Goal: Subscribe to service/newsletter

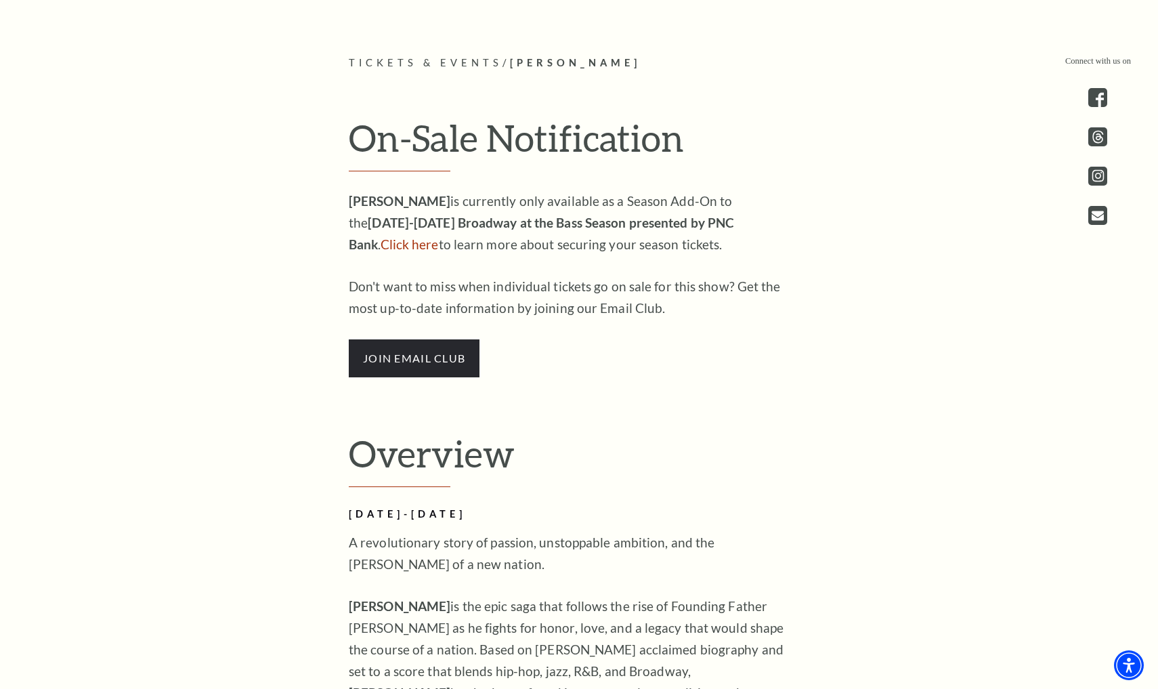
scroll to position [883, 0]
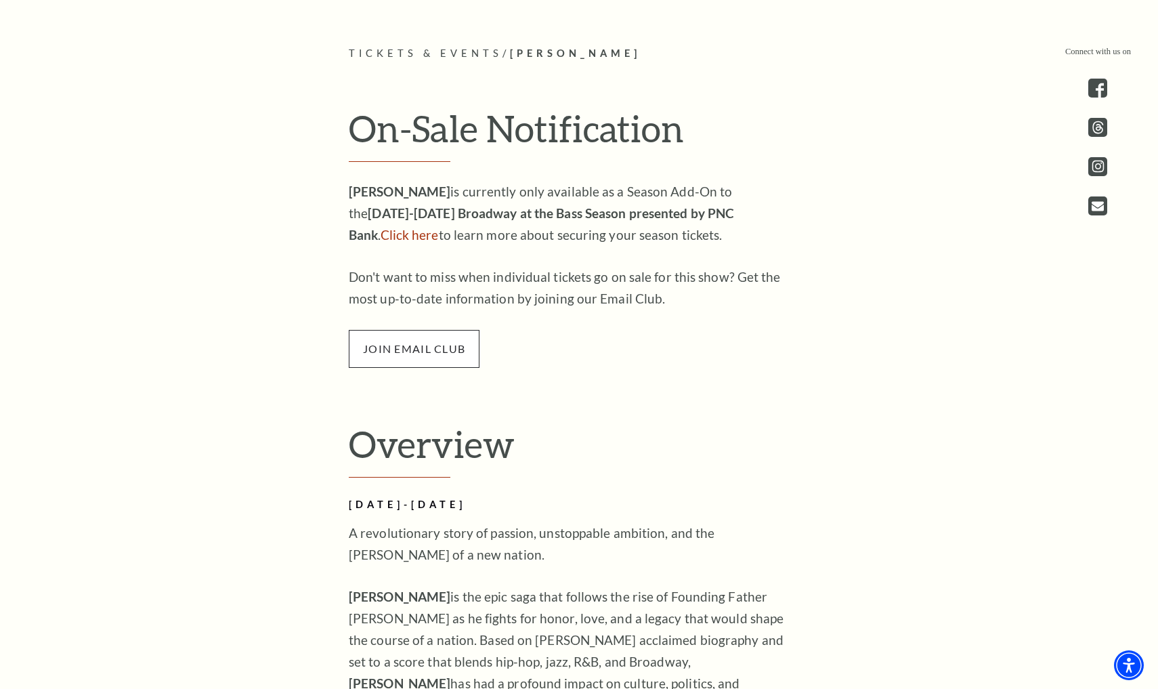
click at [401, 333] on span "join email club" at bounding box center [414, 349] width 131 height 38
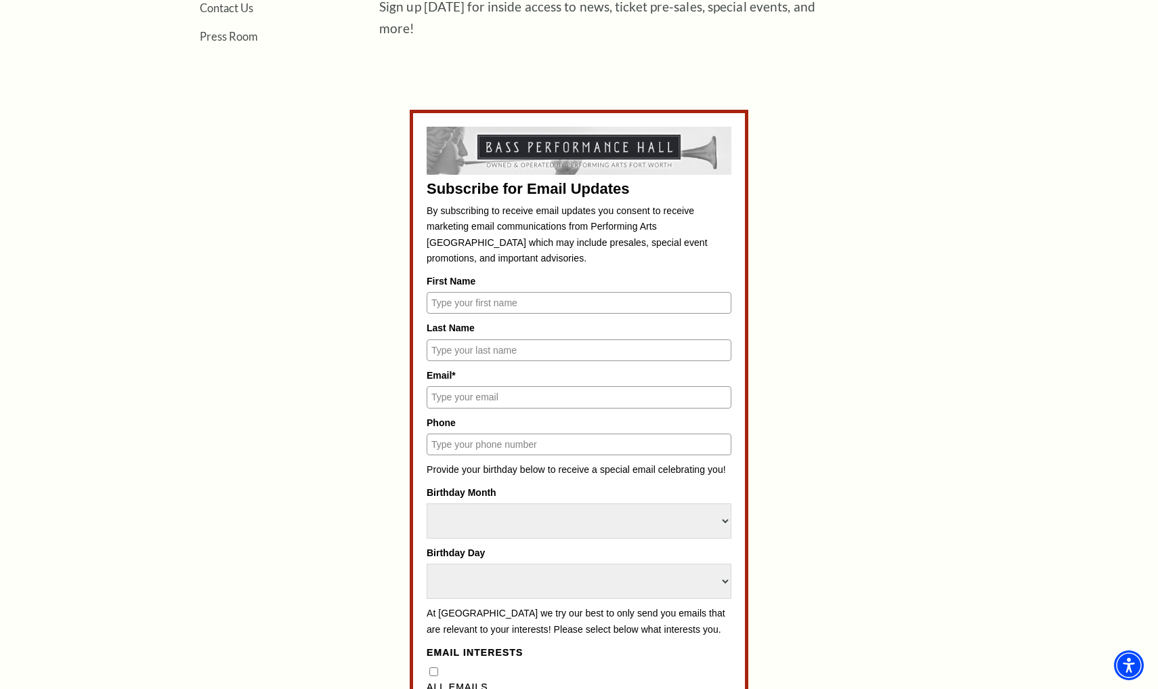
scroll to position [543, 0]
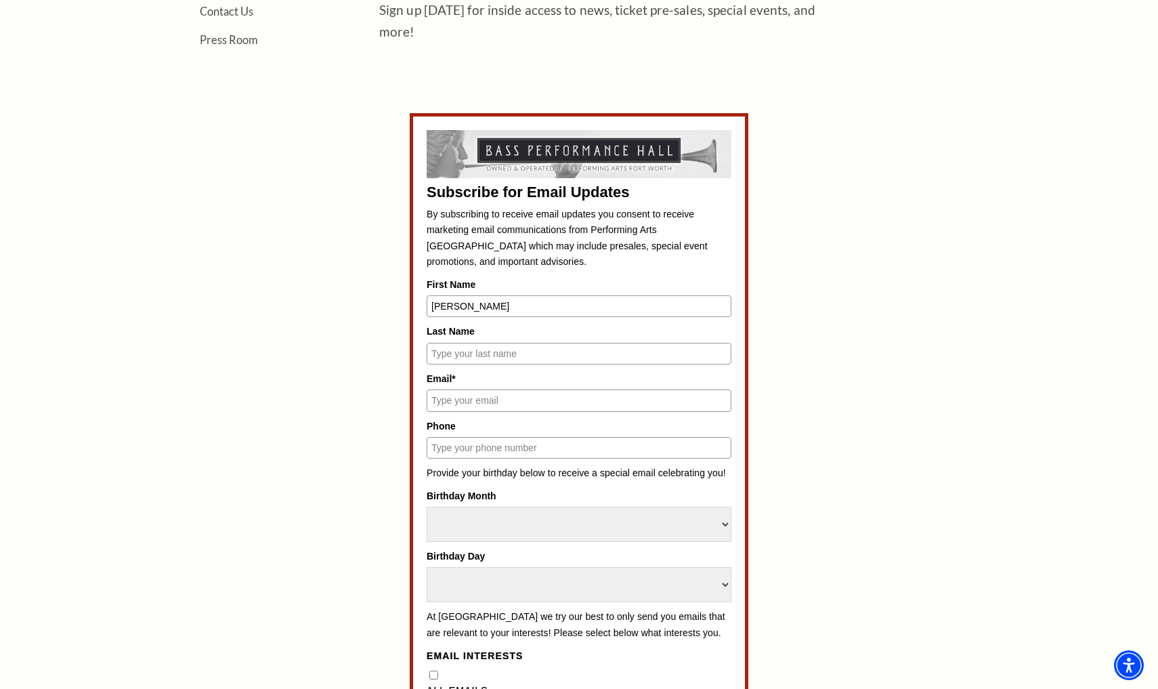
type input "[PERSON_NAME]"
type input "Taylor"
type input "Shanicet048@gmail.com"
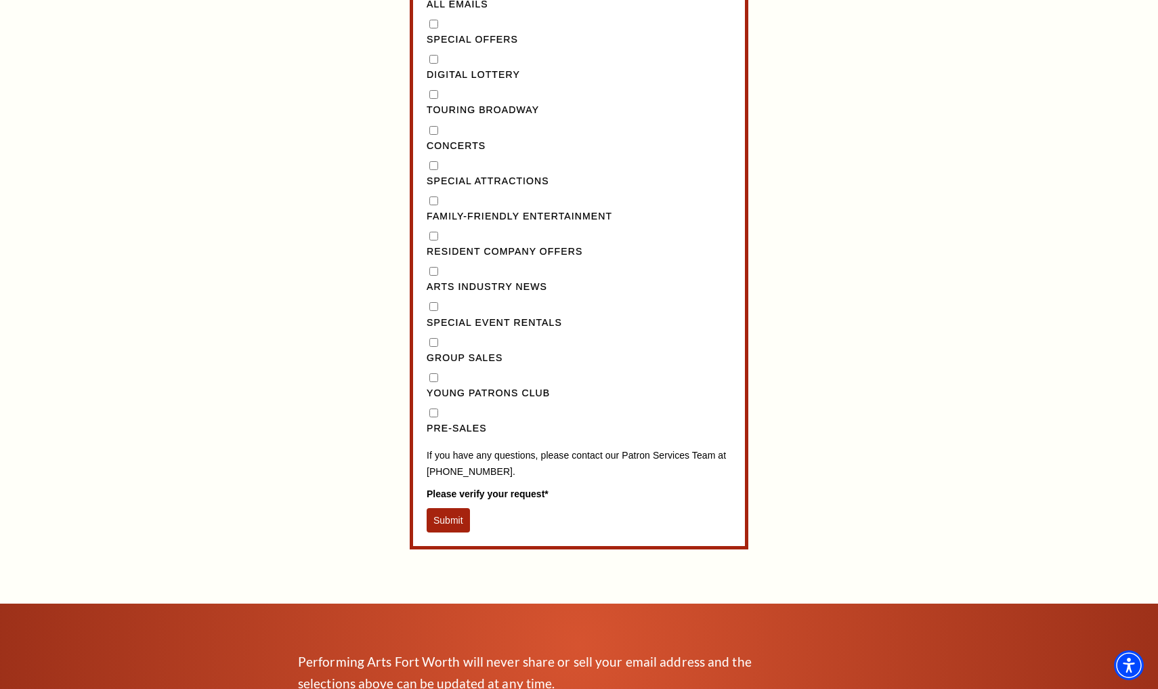
scroll to position [1235, 0]
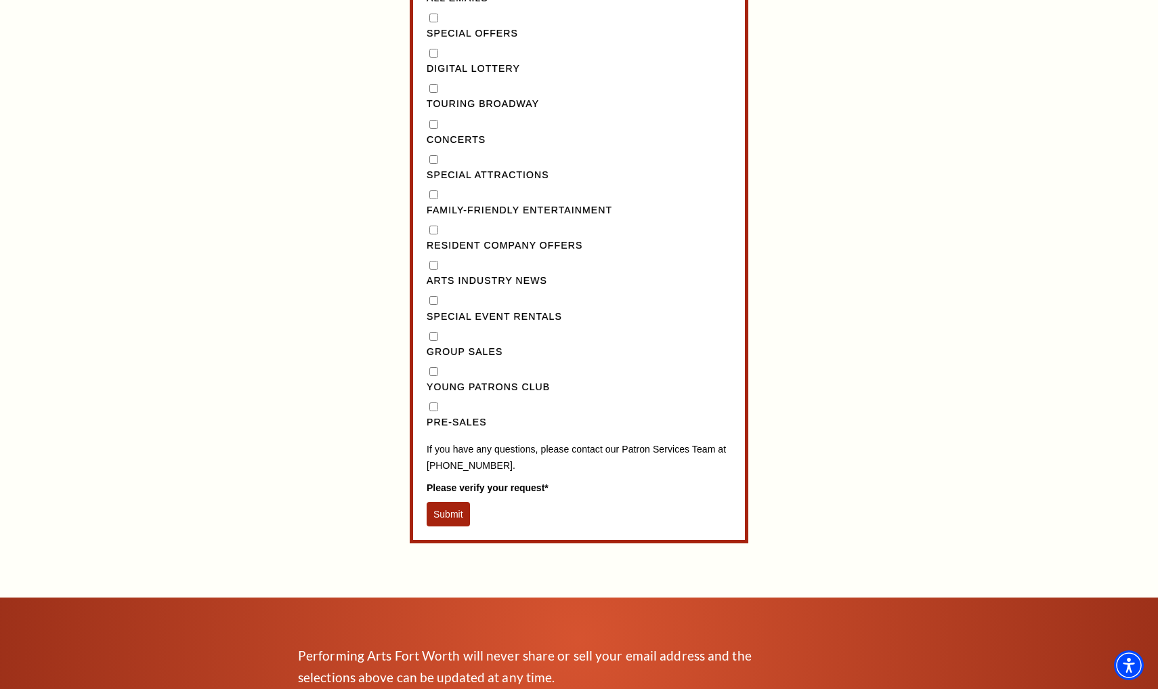
click at [461, 502] on button "Submit" at bounding box center [448, 514] width 43 height 24
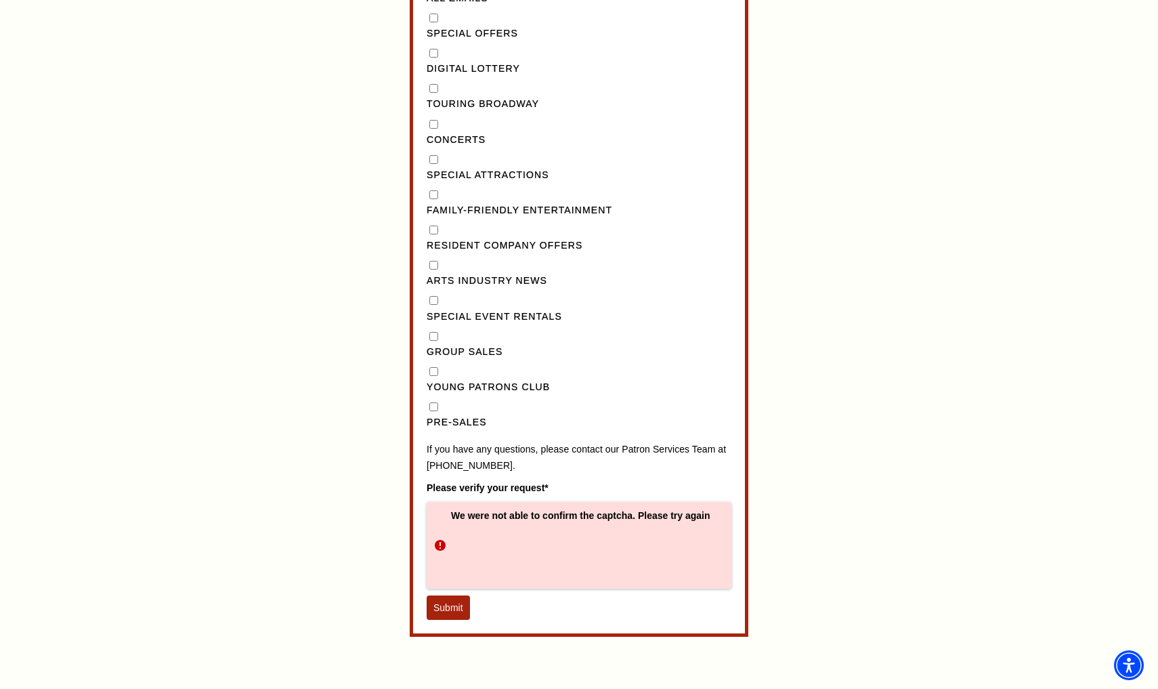
click at [445, 595] on button "Submit" at bounding box center [448, 607] width 43 height 24
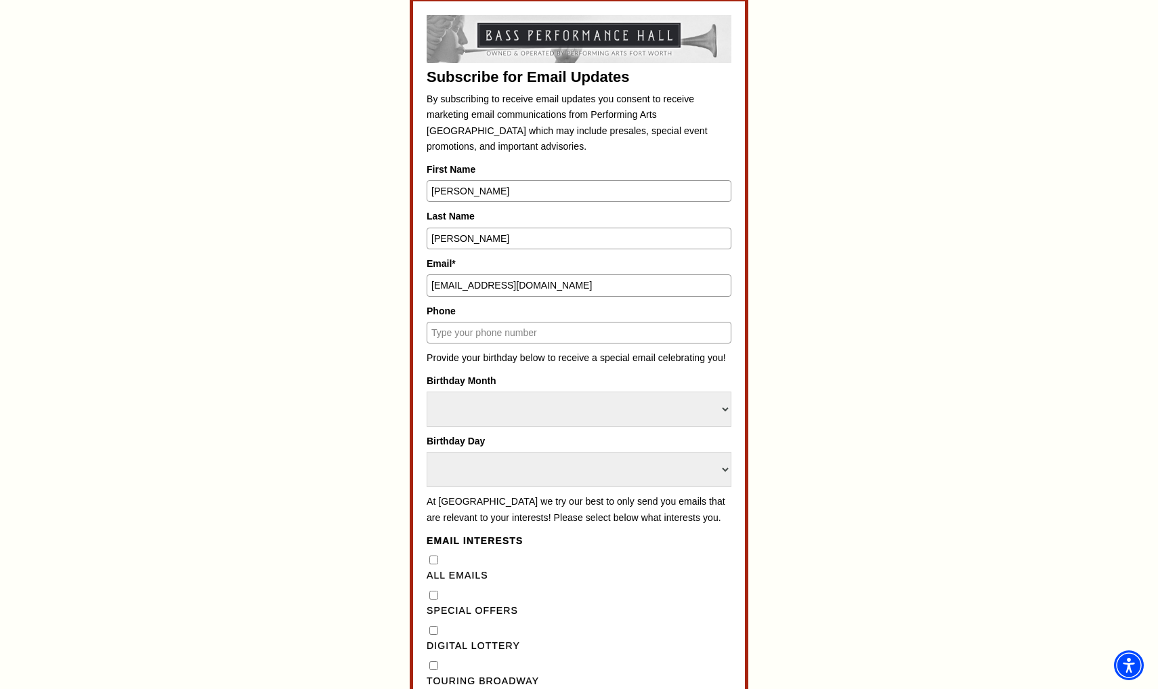
scroll to position [609, 0]
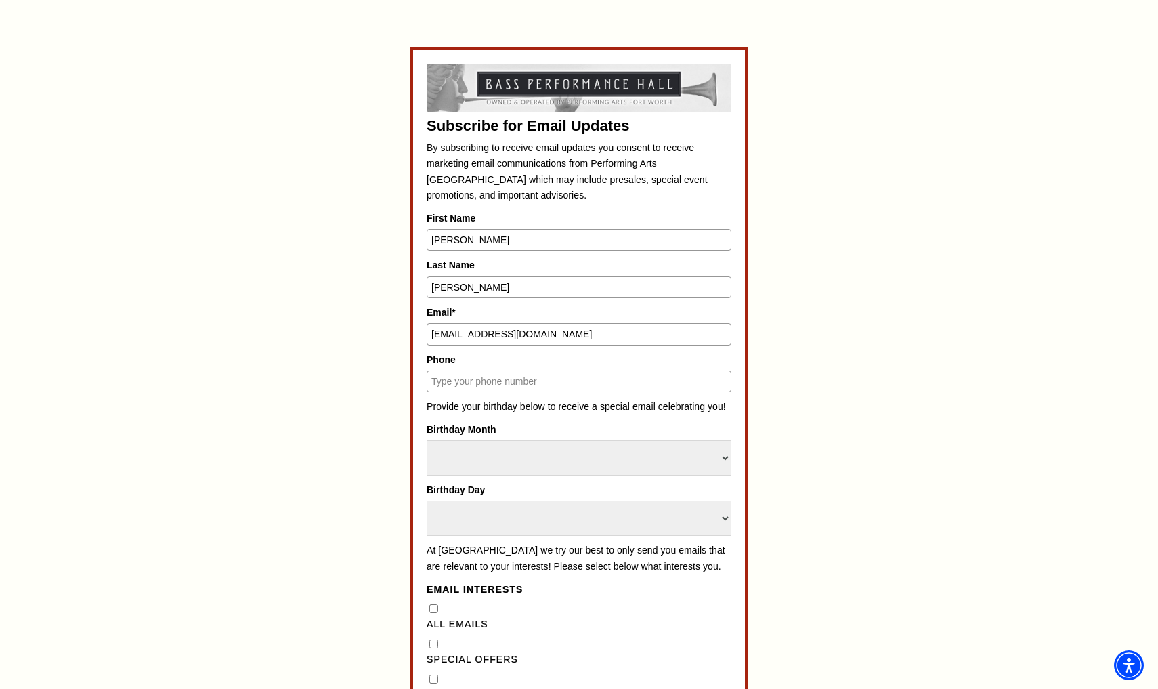
click at [483, 378] on input "Phone" at bounding box center [579, 382] width 305 height 22
type input "6828473575"
select select "June"
select select "24"
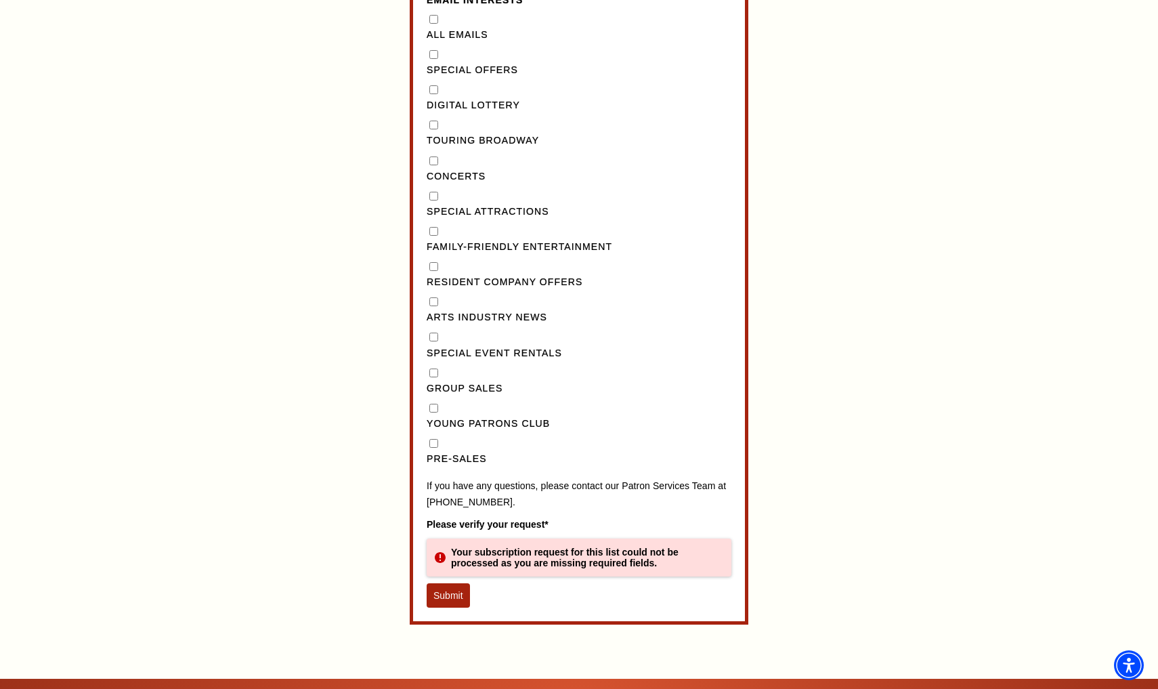
scroll to position [1223, 0]
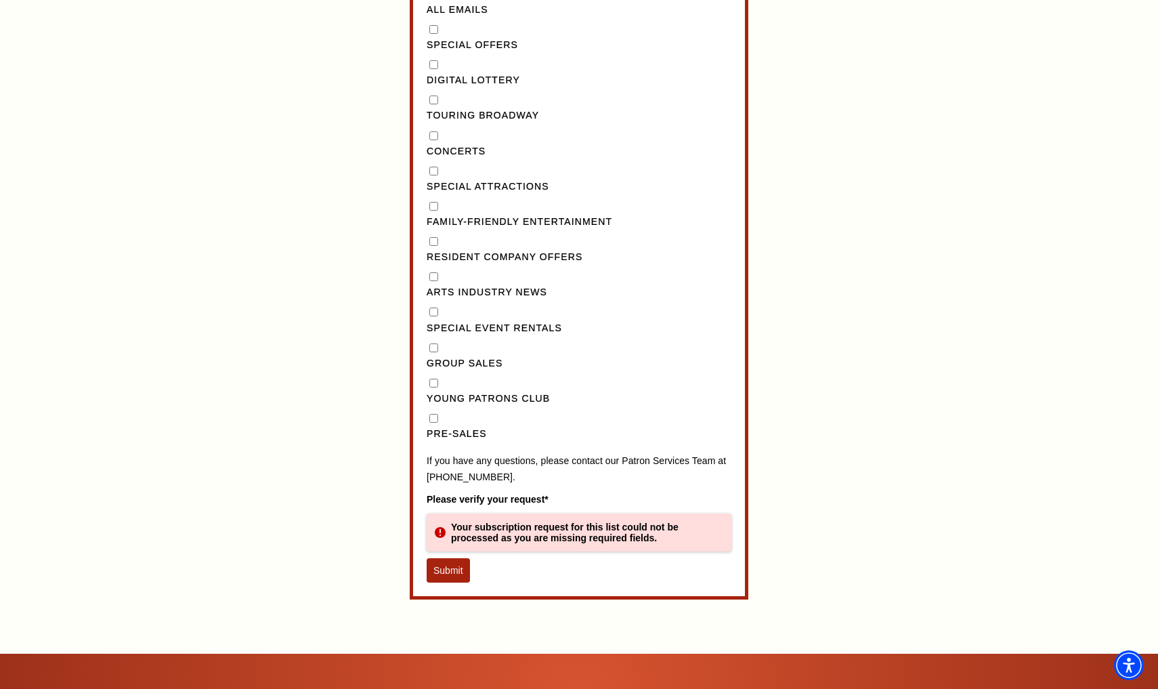
click at [444, 558] on button "Submit" at bounding box center [448, 570] width 43 height 24
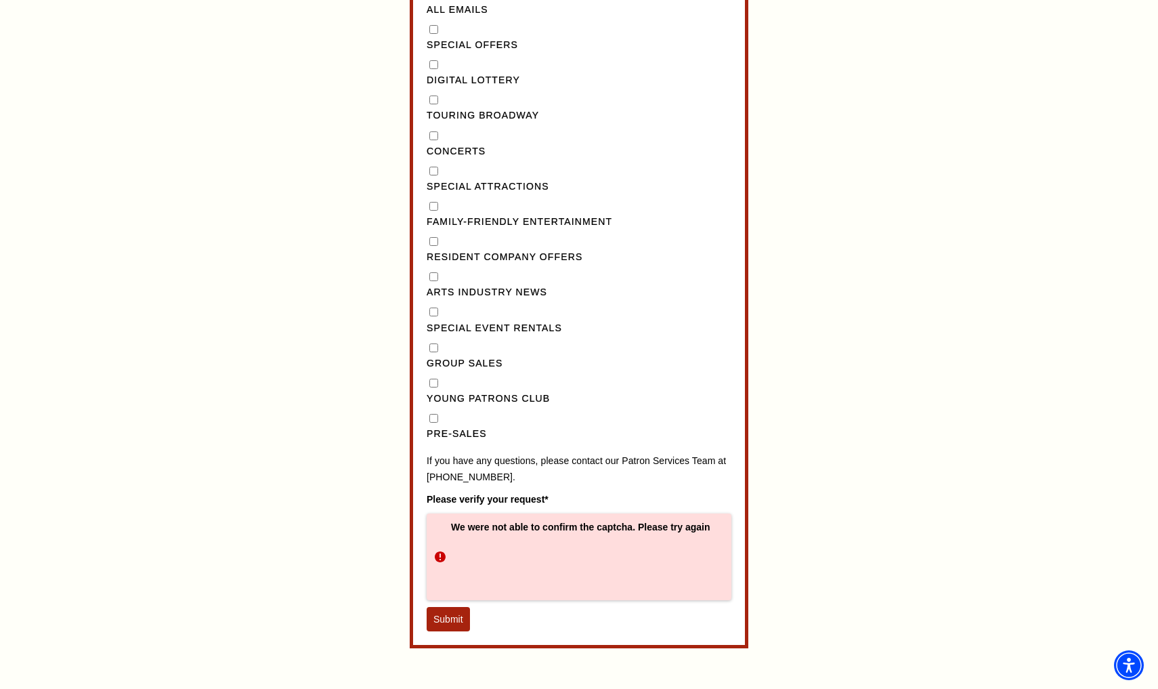
click at [456, 607] on button "Submit" at bounding box center [448, 619] width 43 height 24
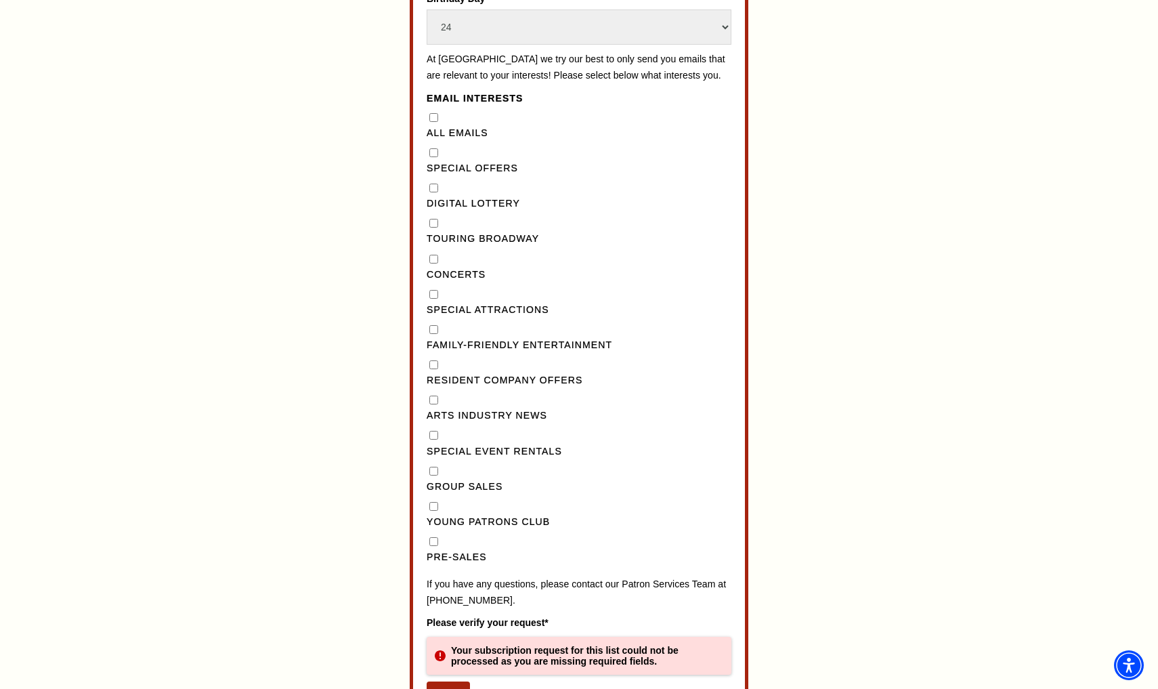
scroll to position [1212, 0]
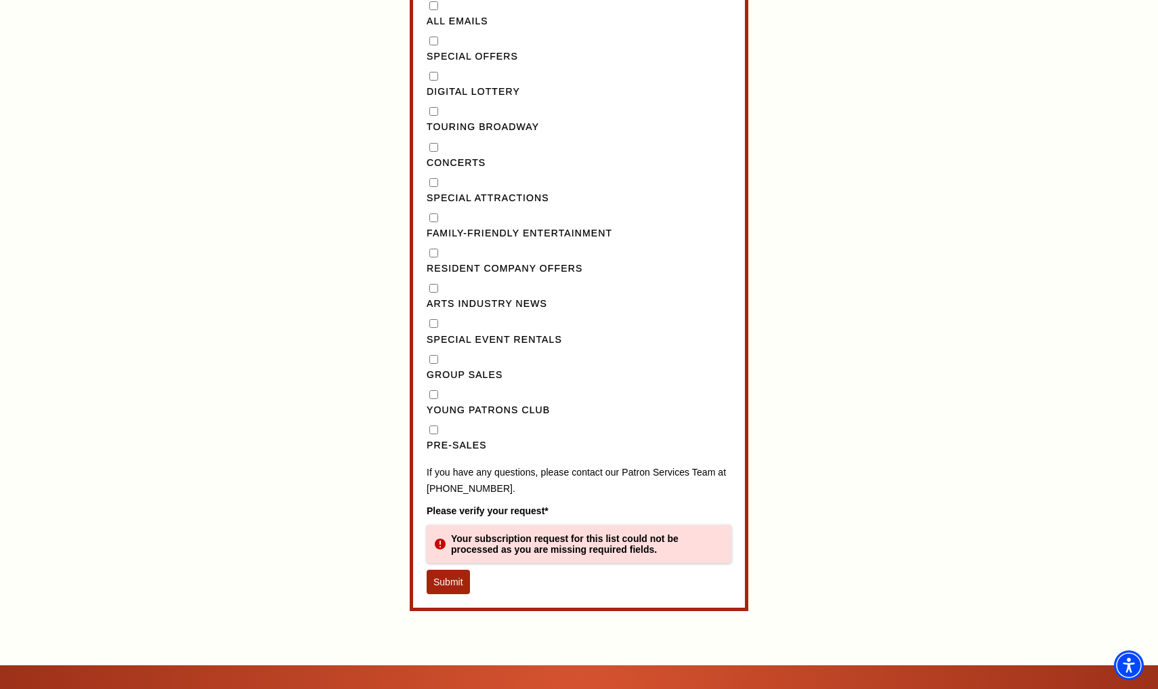
click at [436, 423] on div "Pre-Sales" at bounding box center [579, 438] width 305 height 31
click at [433, 425] on input "Pre-Sales" at bounding box center [433, 429] width 9 height 9
checkbox input "true"
click at [444, 570] on button "Submit" at bounding box center [448, 582] width 43 height 24
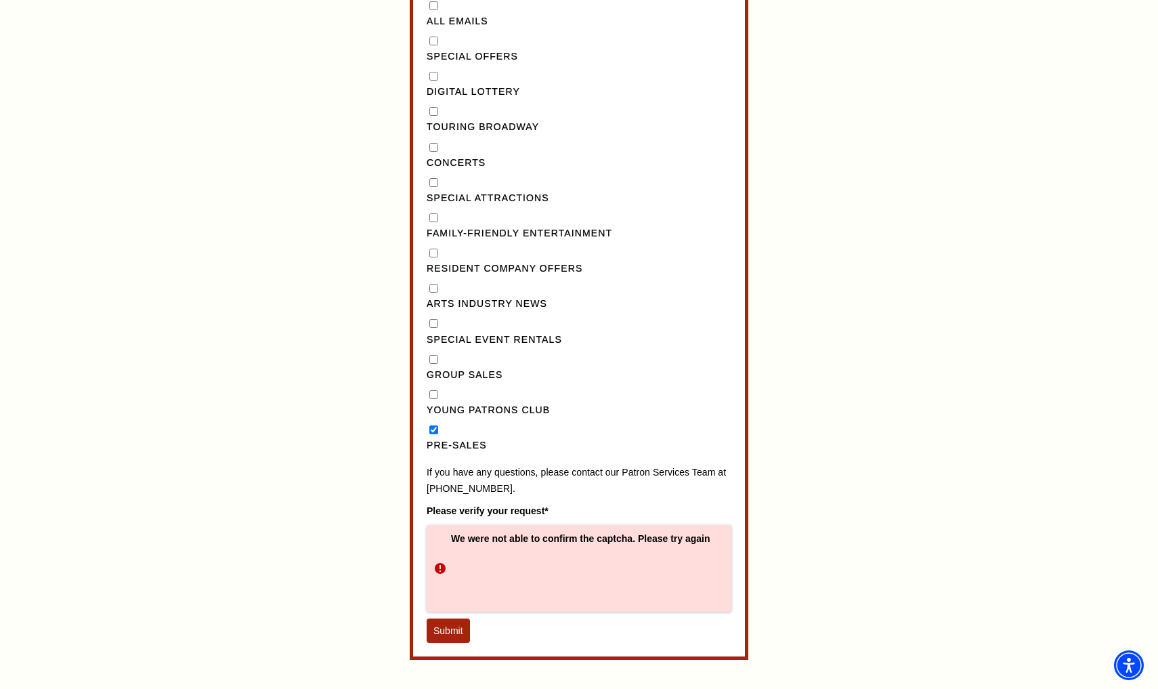
click at [445, 618] on button "Submit" at bounding box center [448, 630] width 43 height 24
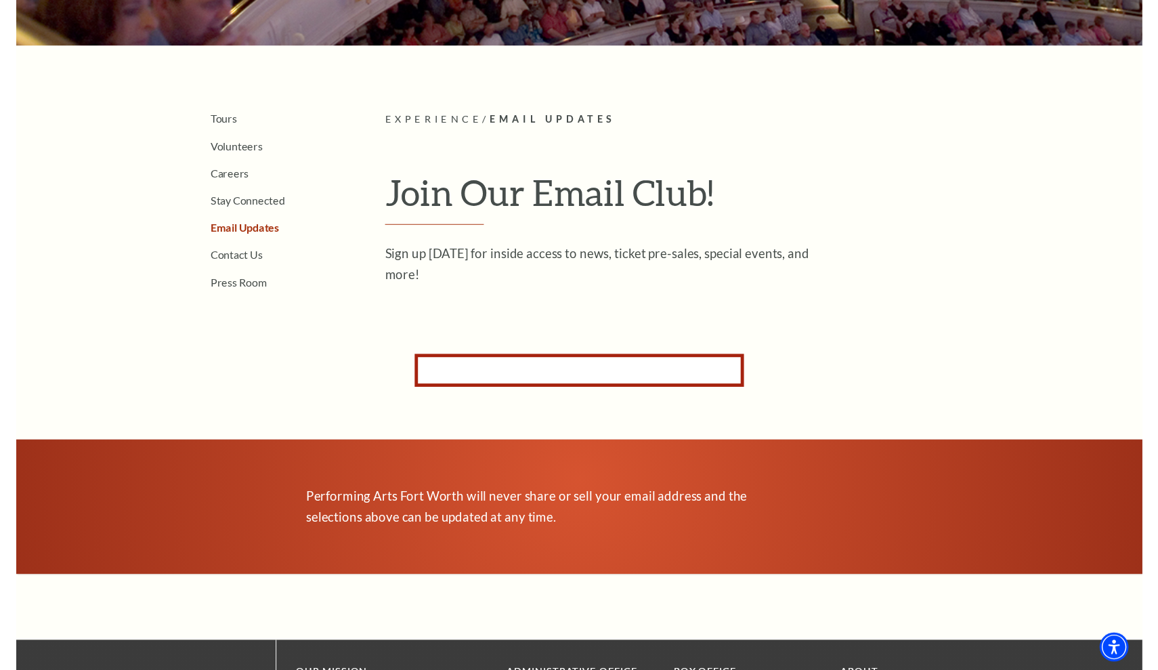
scroll to position [292, 0]
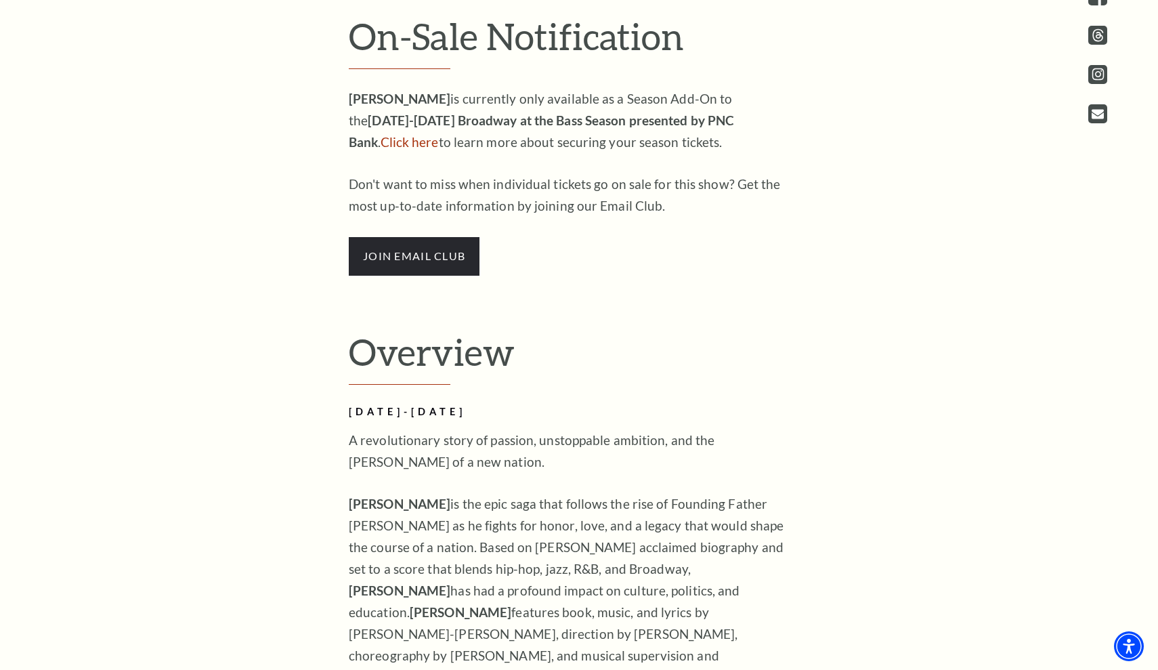
scroll to position [964, 0]
